Goal: Task Accomplishment & Management: Manage account settings

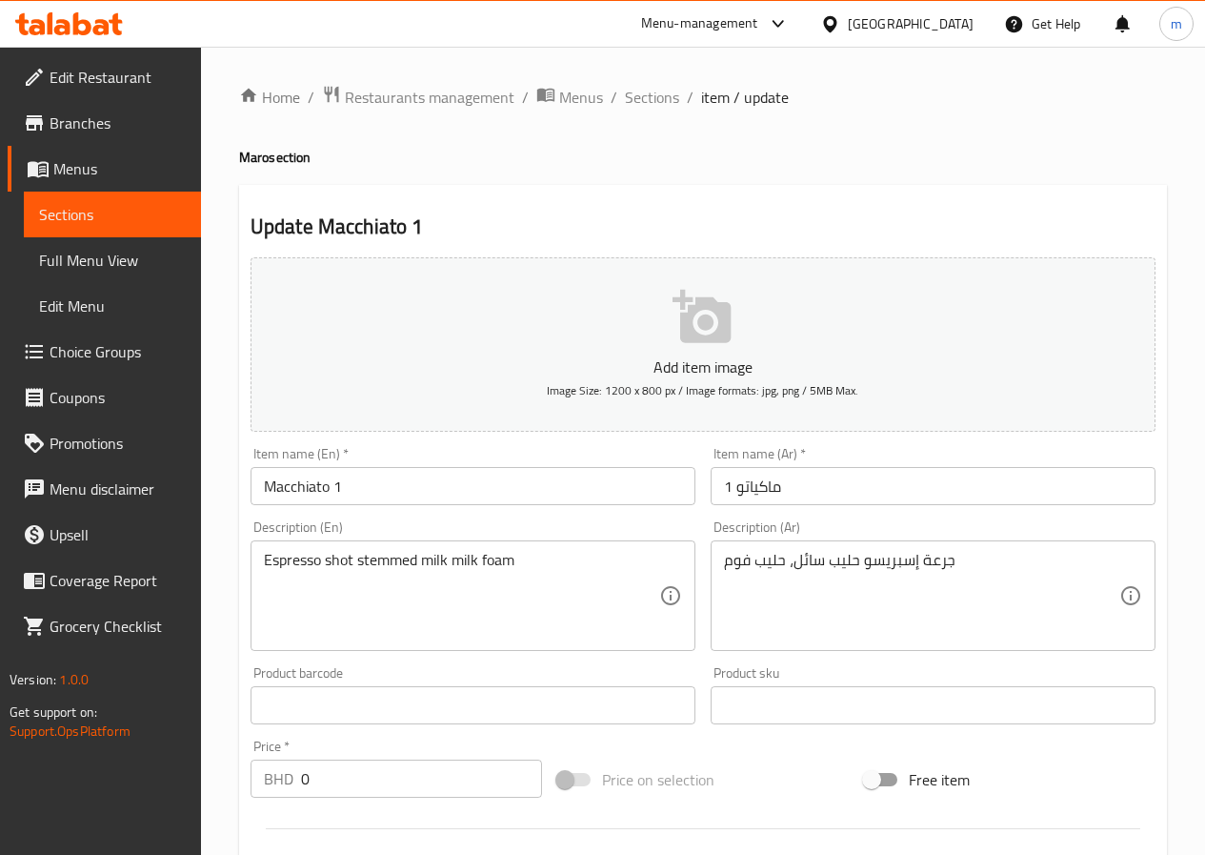
scroll to position [1048, 0]
